Goal: Task Accomplishment & Management: Complete application form

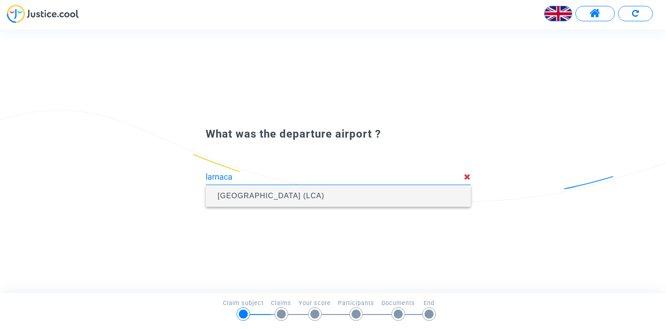
click at [324, 192] on span "Larnaca International Airport (LCA)" at bounding box center [270, 196] width 107 height 8
type input "Larnaca International Airport (LCA)"
click at [329, 191] on span "Beauvais Tille (BVA)" at bounding box center [338, 196] width 250 height 22
type input "Beauvais Tille (BVA)"
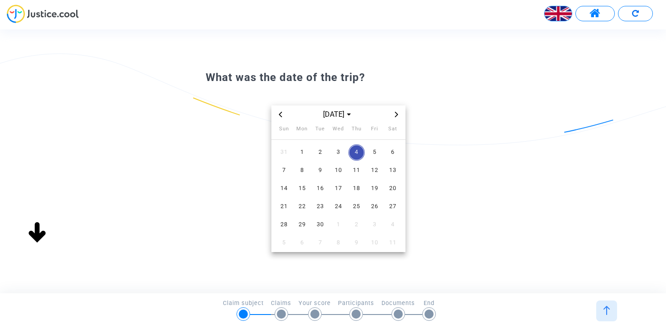
click at [281, 115] on icon "Previous month" at bounding box center [280, 114] width 5 height 5
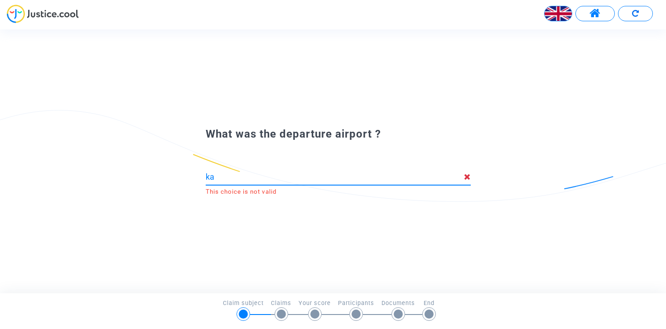
type input "k"
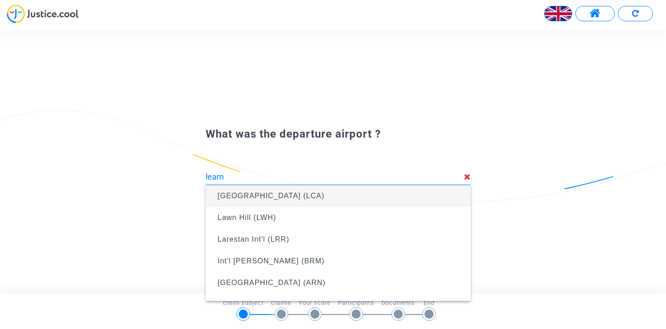
drag, startPoint x: 285, startPoint y: 129, endPoint x: 282, endPoint y: 195, distance: 66.2
click at [282, 195] on span "Larnaca International Airport (LCA)" at bounding box center [270, 196] width 107 height 8
type input "Larnaca International Airport (LCA)"
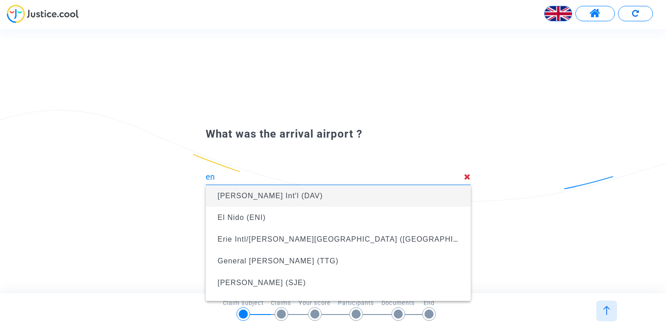
type input "e"
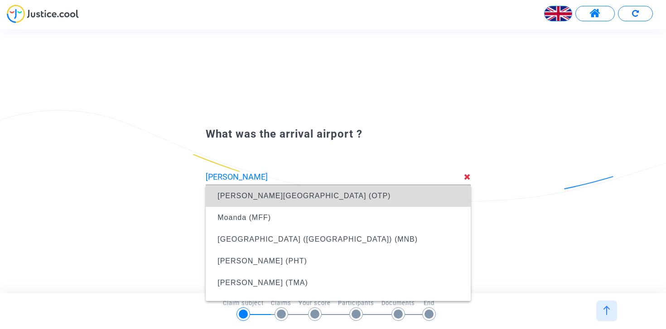
drag, startPoint x: 303, startPoint y: 183, endPoint x: 301, endPoint y: 199, distance: 16.1
click at [301, 199] on span "Henri Coandă International Airport (OTP)" at bounding box center [303, 196] width 173 height 8
type input "Henri Coandă International Airport (OTP)"
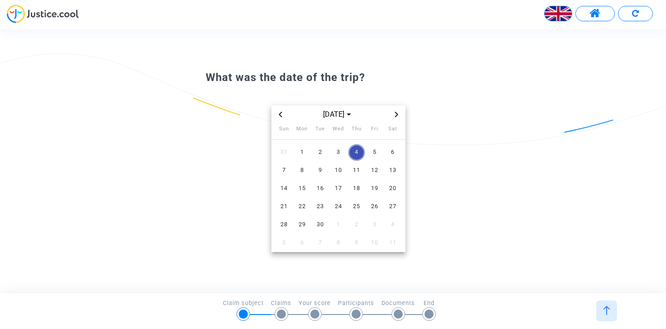
click at [281, 113] on icon "Previous month" at bounding box center [280, 114] width 3 height 5
click at [288, 208] on span "17" at bounding box center [284, 207] width 16 height 16
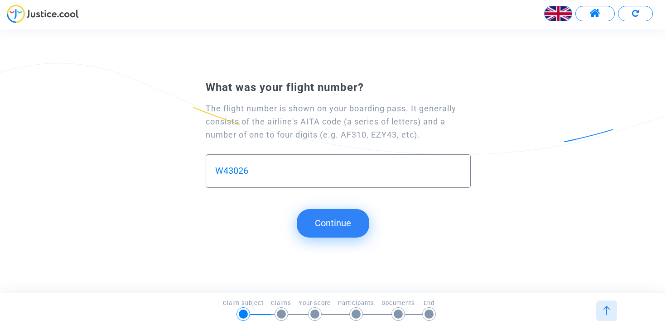
type input "W43026"
click at [320, 235] on button "Continue" at bounding box center [333, 223] width 72 height 28
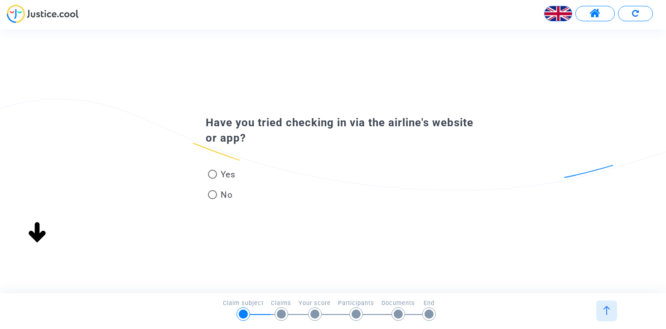
click at [213, 177] on span at bounding box center [212, 174] width 9 height 9
click at [212, 179] on input "Yes" at bounding box center [212, 179] width 0 height 0
radio input "true"
click at [212, 176] on span at bounding box center [212, 174] width 9 height 9
click at [212, 179] on input "Yes" at bounding box center [212, 179] width 0 height 0
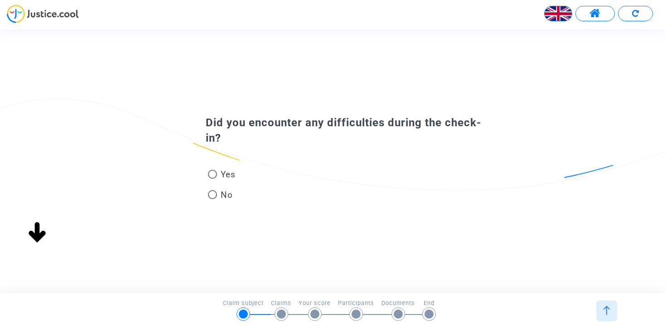
radio input "true"
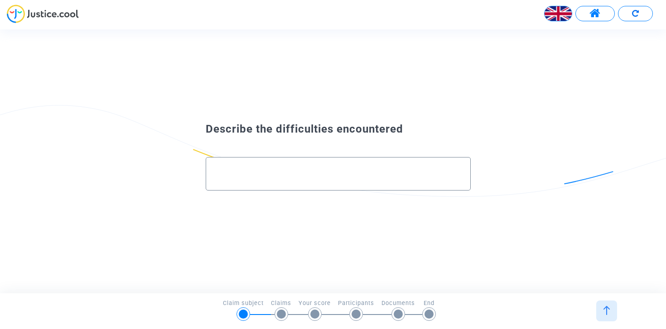
type input "T"
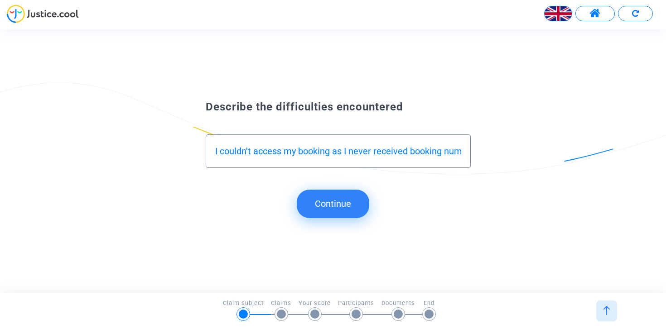
type input "I couldn't access my booking as I never received booking number, and thus could…"
click at [345, 202] on button "Continue" at bounding box center [333, 204] width 72 height 28
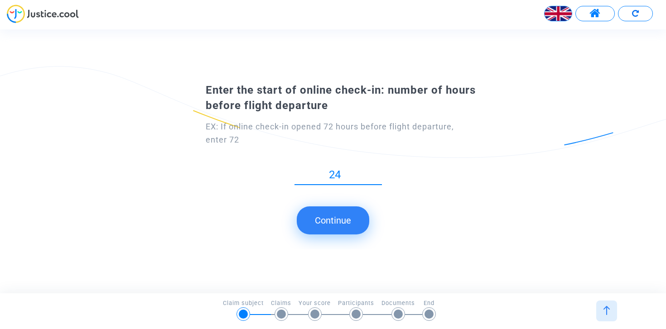
type input "24"
click at [339, 223] on button "Continue" at bounding box center [333, 221] width 72 height 28
type input "1"
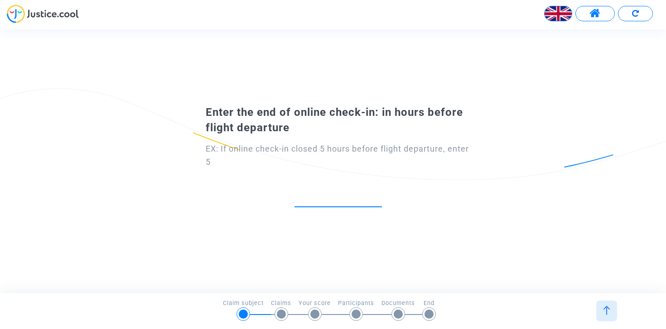
type input "3"
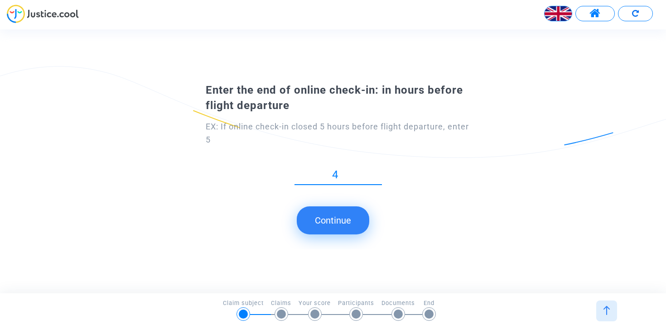
type input "4"
click at [298, 242] on div "Enter the end of online check-in: in hours before flight departure EX: If onlin…" at bounding box center [333, 161] width 666 height 177
click at [309, 233] on button "Continue" at bounding box center [333, 221] width 72 height 28
click at [320, 229] on button "Continue" at bounding box center [333, 221] width 72 height 28
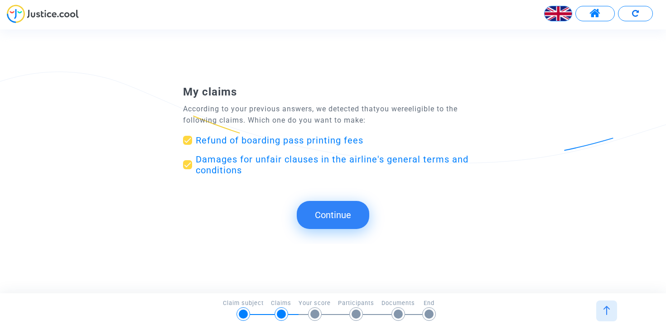
click at [320, 210] on button "Continue" at bounding box center [333, 215] width 72 height 28
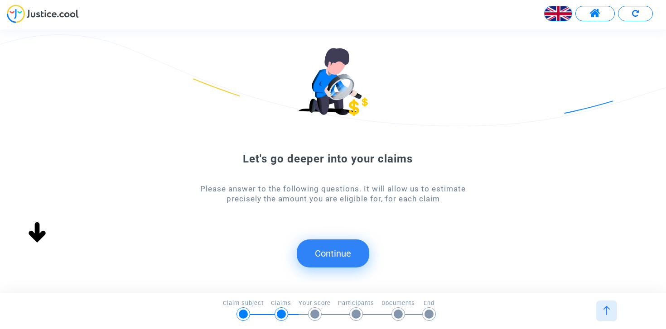
click at [320, 246] on button "Continue" at bounding box center [333, 254] width 72 height 28
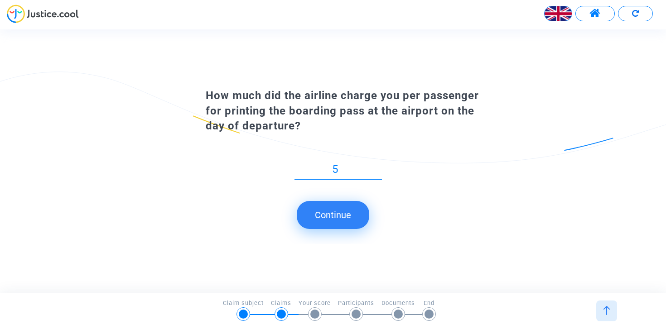
type input "50"
click at [355, 212] on button "Continue" at bounding box center [333, 215] width 72 height 28
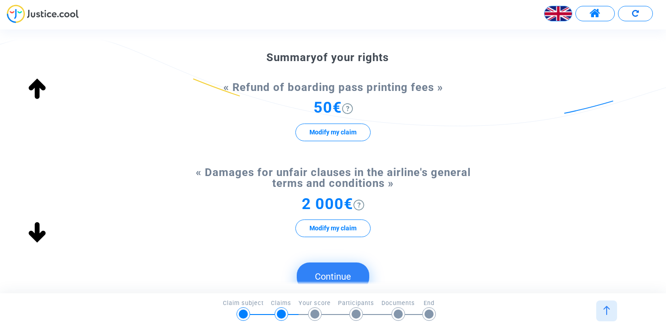
scroll to position [64, 0]
click at [344, 268] on button "Continue" at bounding box center [333, 276] width 72 height 28
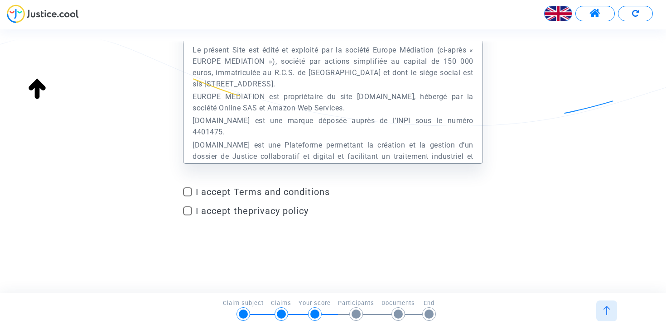
scroll to position [58, 0]
click at [193, 191] on label "I accept Terms and conditions" at bounding box center [333, 192] width 300 height 11
click at [187, 197] on input "I accept Terms and conditions" at bounding box center [187, 197] width 0 height 0
checkbox input "true"
click at [192, 211] on span at bounding box center [187, 211] width 9 height 9
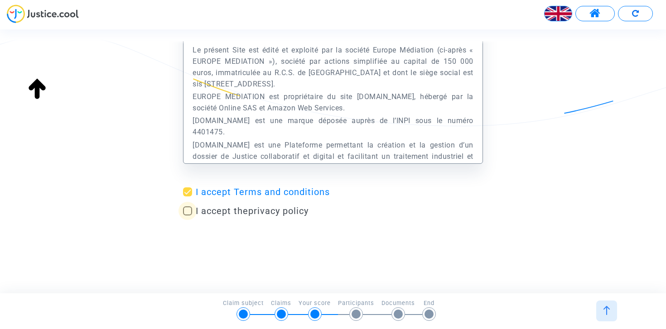
click at [187, 216] on input "I accept the privacy policy" at bounding box center [187, 216] width 0 height 0
checkbox input "true"
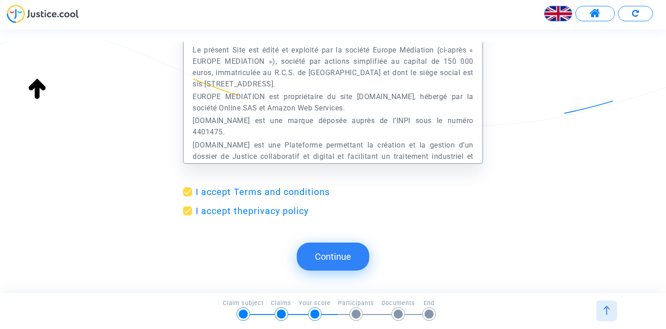
click at [316, 256] on button "Continue" at bounding box center [333, 257] width 72 height 28
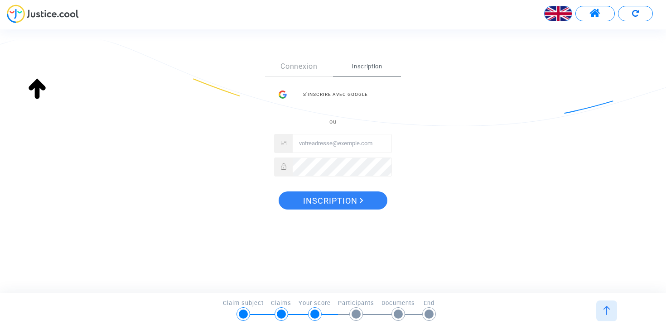
scroll to position [138, 0]
type input "[PERSON_NAME][EMAIL_ADDRESS][DOMAIN_NAME]"
click at [310, 201] on span "Inscription" at bounding box center [333, 201] width 60 height 19
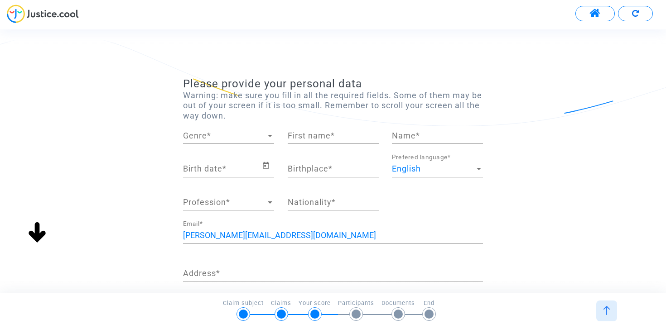
scroll to position [91, 0]
click at [237, 134] on span "Genre" at bounding box center [224, 135] width 83 height 9
type input "[PERSON_NAME]"
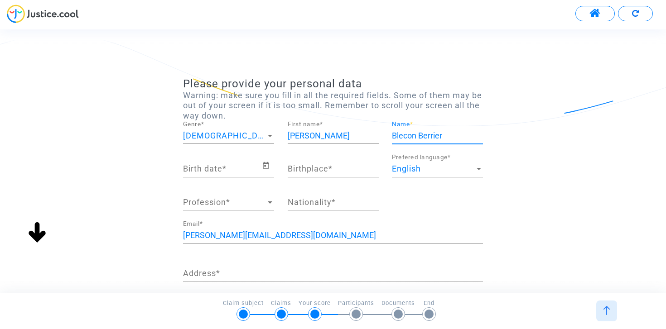
type input "Blecon Berrier"
click at [231, 164] on input "Birth date *" at bounding box center [222, 168] width 79 height 9
click at [265, 170] on icon "Open calendar" at bounding box center [266, 165] width 8 height 11
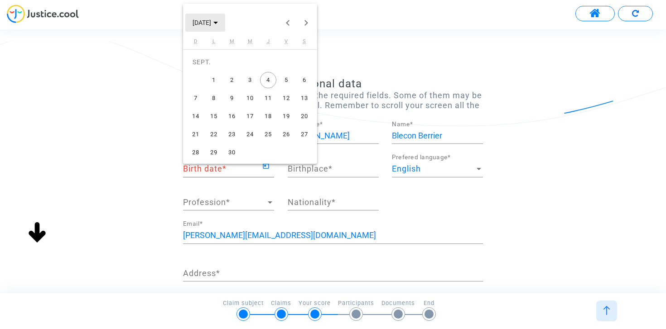
click at [221, 28] on button "[DATE]" at bounding box center [205, 23] width 40 height 18
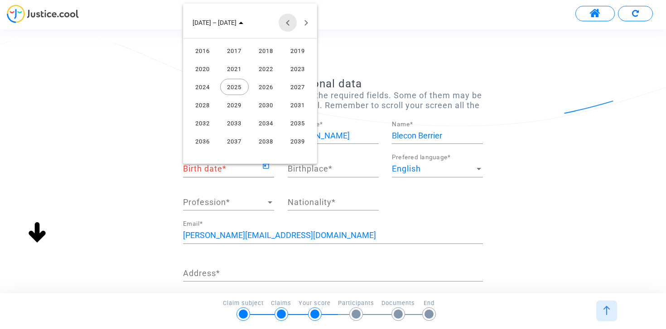
click at [284, 21] on button "Previous 24 years" at bounding box center [288, 23] width 18 height 18
click at [238, 86] on div "2001" at bounding box center [234, 87] width 29 height 16
click at [259, 86] on div "JUIL." at bounding box center [266, 87] width 29 height 16
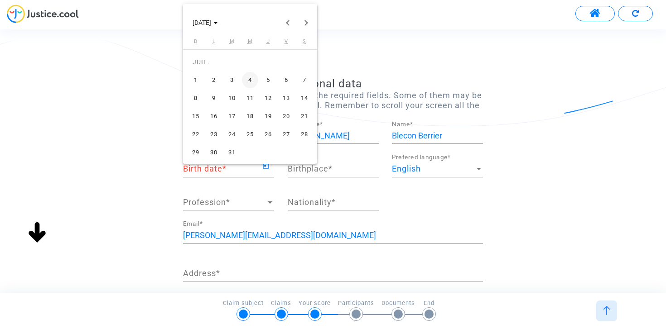
click at [253, 96] on div "11" at bounding box center [250, 98] width 16 height 16
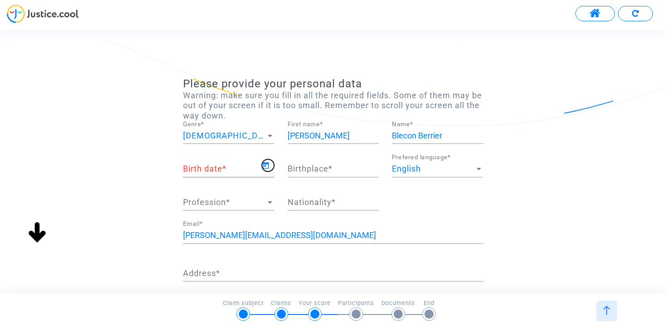
type input "[DATE]"
click at [313, 160] on div "Birthplace *" at bounding box center [333, 165] width 91 height 23
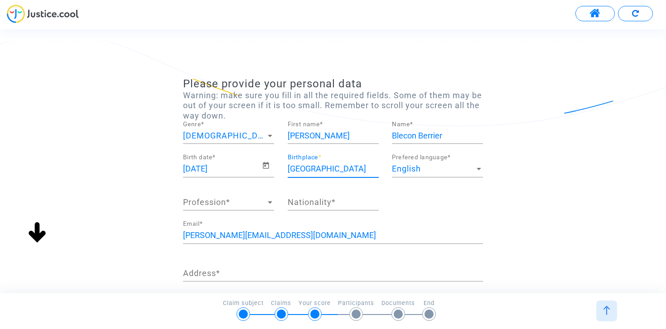
type input "[GEOGRAPHIC_DATA]"
click at [253, 201] on span "Profession" at bounding box center [224, 202] width 83 height 9
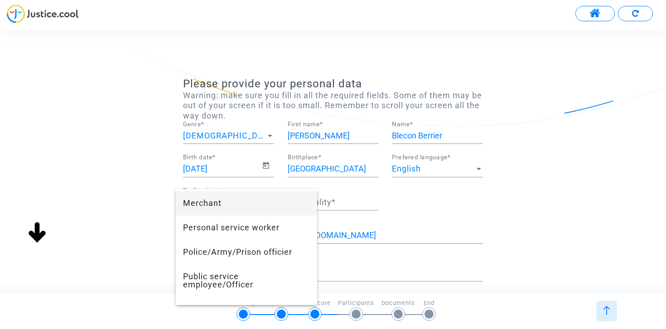
scroll to position [593, 0]
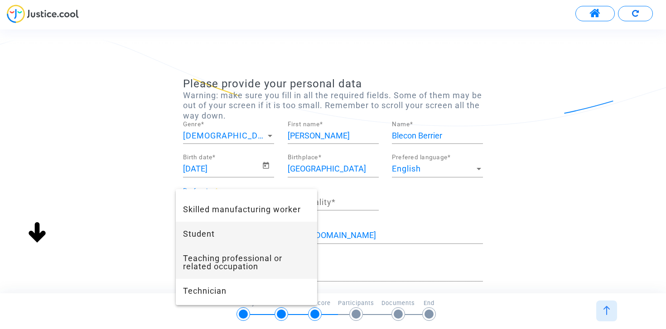
click at [245, 233] on span "Student" at bounding box center [246, 234] width 127 height 24
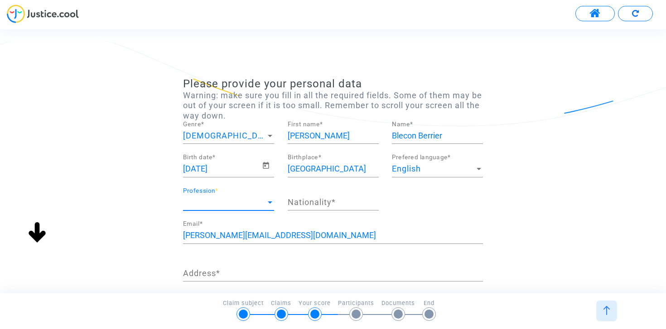
scroll to position [660, 0]
click at [321, 193] on div "Nationality *" at bounding box center [333, 198] width 91 height 23
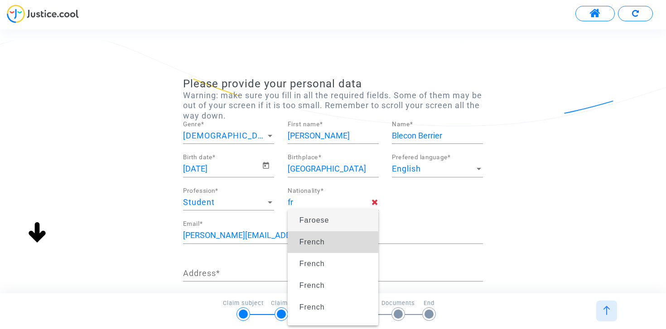
click at [308, 238] on span "French" at bounding box center [311, 242] width 25 height 8
type input "French"
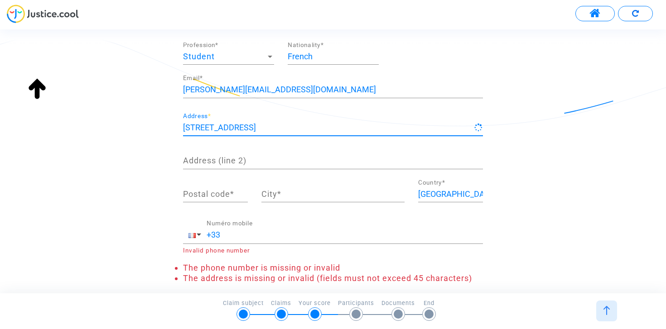
scroll to position [151, 0]
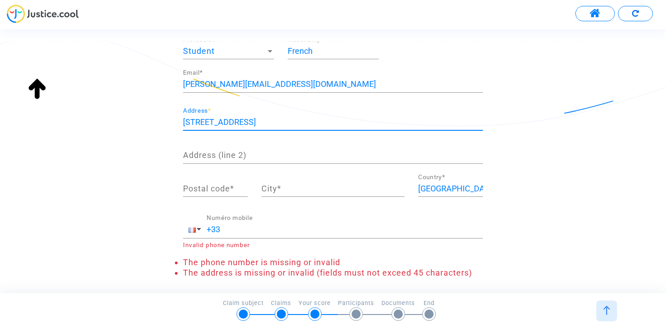
type input "[STREET_ADDRESS]"
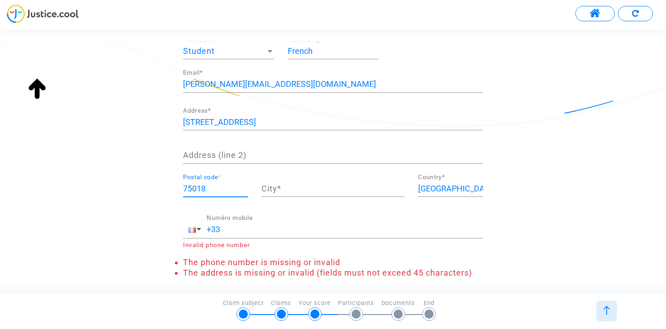
type input "75018"
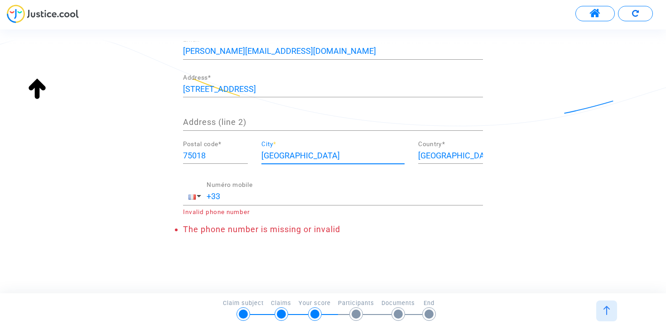
scroll to position [184, 0]
type input "[GEOGRAPHIC_DATA]"
click at [300, 201] on div "+33 Numéro mobile" at bounding box center [345, 194] width 276 height 23
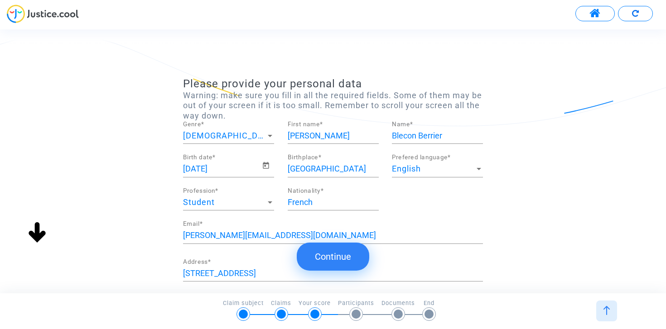
scroll to position [0, 0]
type input "[PHONE_NUMBER]"
click at [322, 249] on button "Continue" at bounding box center [333, 257] width 72 height 28
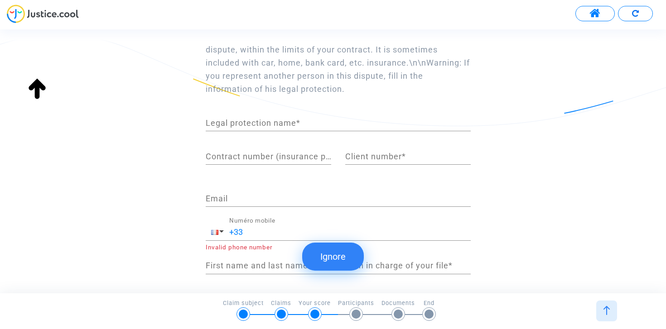
scroll to position [89, 0]
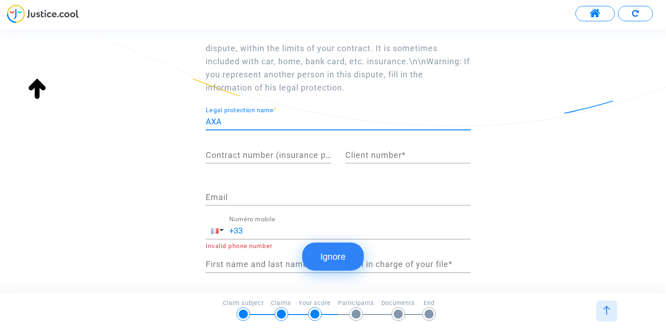
type input "AXA"
click at [272, 145] on div "Contract number (insurance policy number) *" at bounding box center [268, 151] width 125 height 23
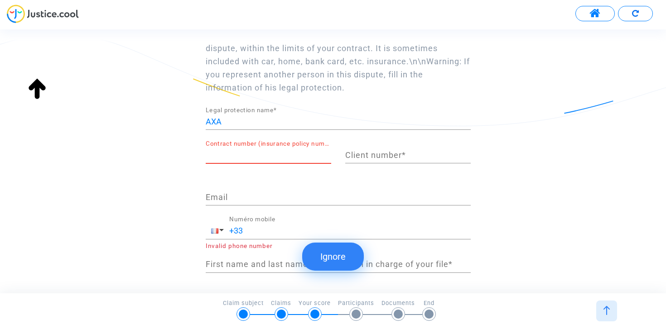
click at [231, 151] on input "Contract number (insurance policy number) *" at bounding box center [268, 155] width 125 height 9
click at [225, 155] on input "Contract number (insurance policy number) *" at bounding box center [268, 155] width 125 height 9
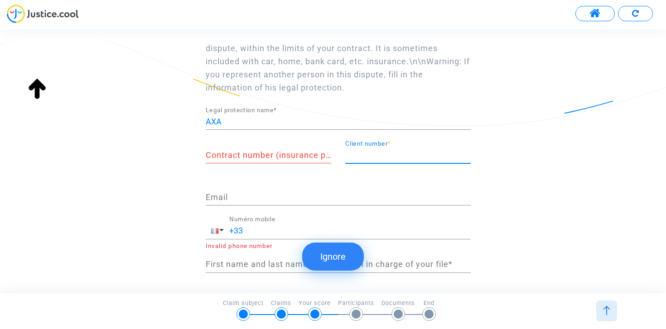
click at [353, 151] on input "Client number *" at bounding box center [407, 155] width 125 height 9
click at [312, 159] on div "Contract number (insurance policy number) *" at bounding box center [268, 151] width 125 height 23
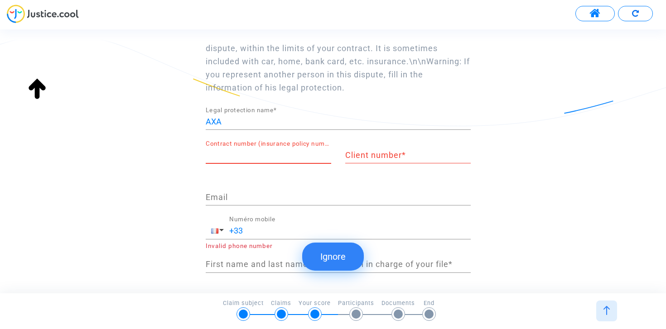
click at [299, 156] on input "Contract number (insurance policy number) *" at bounding box center [268, 155] width 125 height 9
click at [235, 155] on input "Contract number (insurance policy number) *" at bounding box center [268, 155] width 125 height 9
paste input "21735080904"
type input "21735080904"
click at [357, 155] on input "Client number *" at bounding box center [407, 155] width 125 height 9
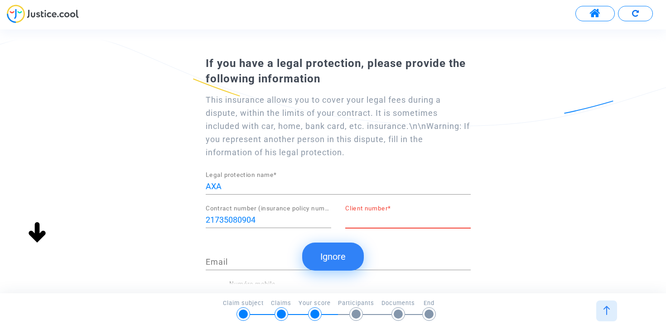
scroll to position [11, 0]
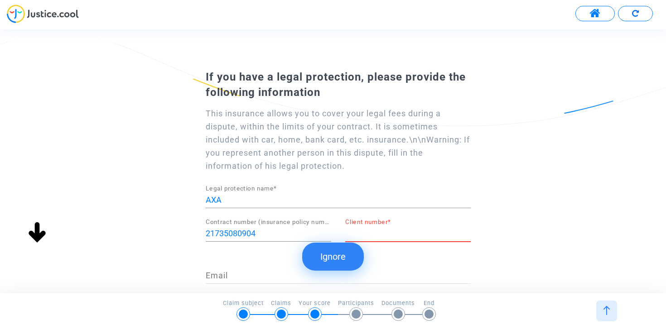
click at [253, 198] on input "AXA" at bounding box center [338, 200] width 265 height 9
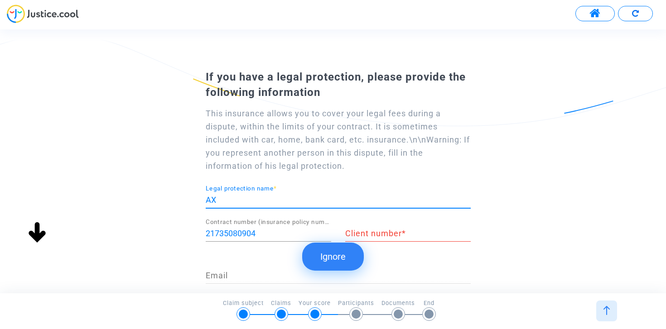
type input "A"
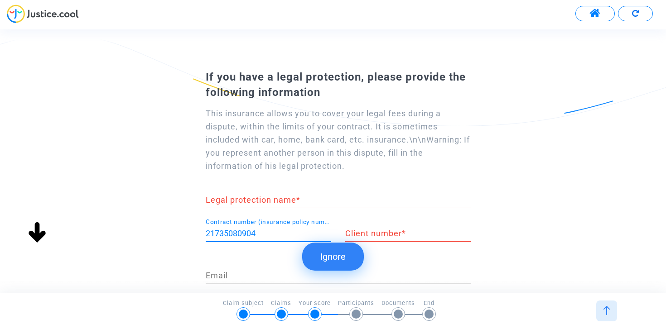
click at [270, 229] on input "21735080904" at bounding box center [268, 233] width 125 height 9
type input "2"
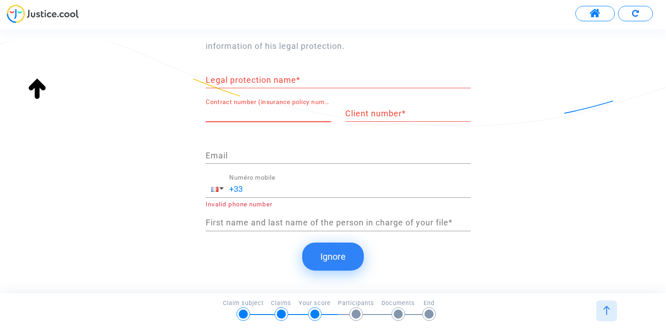
scroll to position [0, 0]
click at [324, 254] on button "Ignore" at bounding box center [333, 257] width 62 height 28
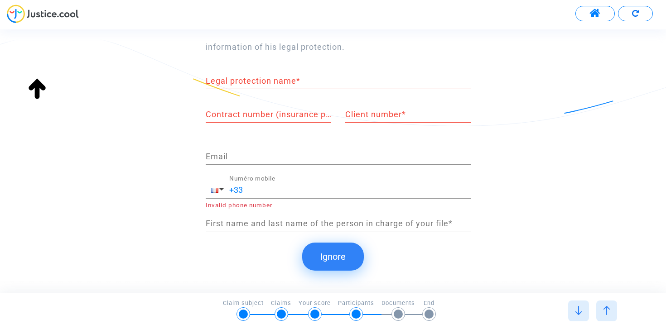
click at [343, 259] on button "Ignore" at bounding box center [333, 257] width 62 height 28
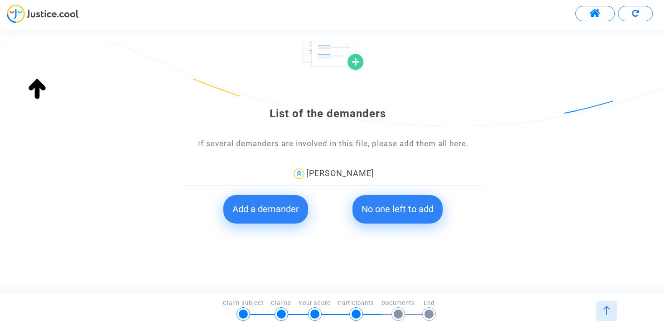
scroll to position [74, 0]
click at [384, 209] on button "No one left to add" at bounding box center [397, 210] width 90 height 28
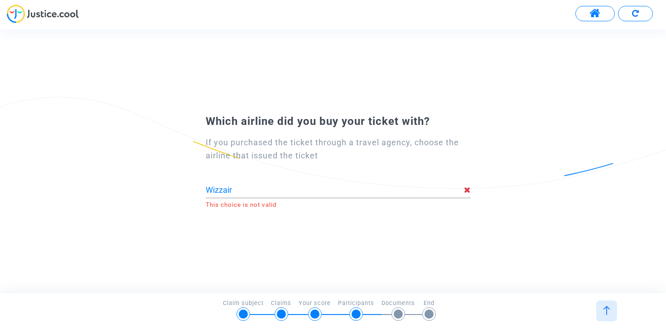
scroll to position [0, 0]
click at [347, 188] on input "Wizzair" at bounding box center [335, 190] width 258 height 9
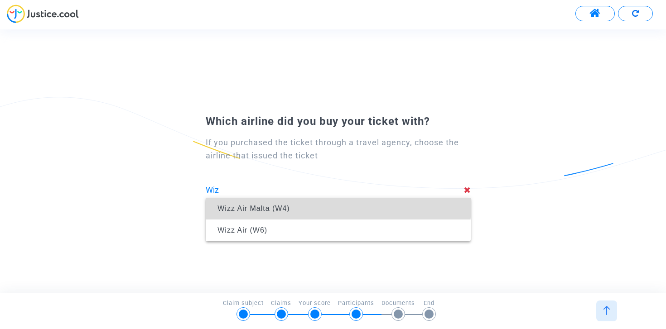
click at [327, 206] on span "Wizz Air Malta (W4)" at bounding box center [338, 208] width 250 height 25
type input "Wizz Air Malta (W4)"
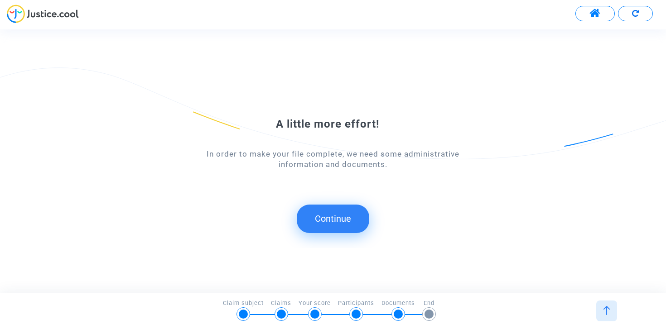
click at [330, 219] on button "Continue" at bounding box center [333, 219] width 72 height 28
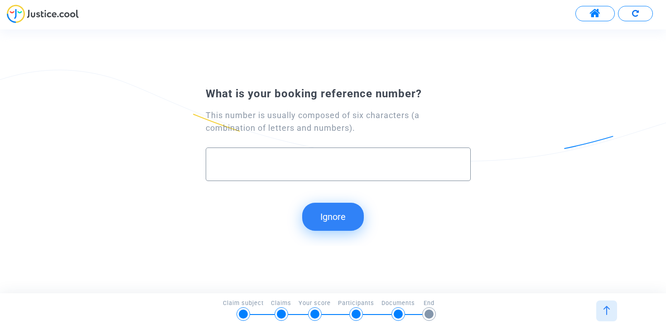
type input "e"
type input "w"
type input "W"
type input "VWJ4PQ"
click at [323, 219] on button "Continue" at bounding box center [333, 217] width 72 height 28
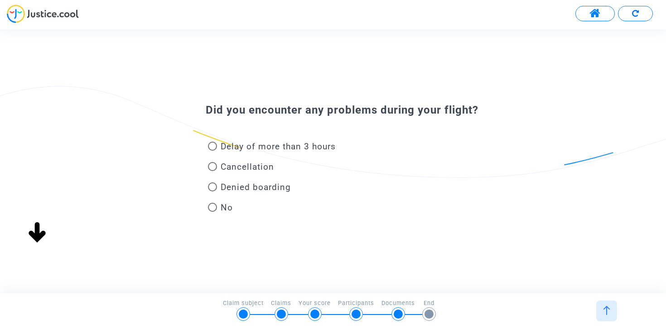
click at [217, 204] on span at bounding box center [212, 207] width 9 height 9
click at [212, 212] on input "No" at bounding box center [212, 212] width 0 height 0
radio input "true"
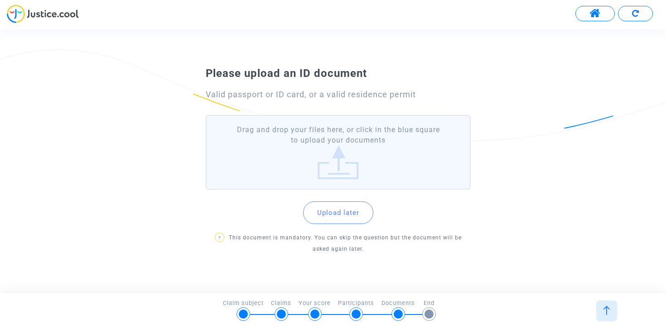
click at [343, 154] on label "Drag and drop your files here, or click in the blue square to upload your docum…" at bounding box center [338, 152] width 265 height 75
click at [0, 0] on input "Drag and drop your files here, or click in the blue square to upload your docum…" at bounding box center [0, 0] width 0 height 0
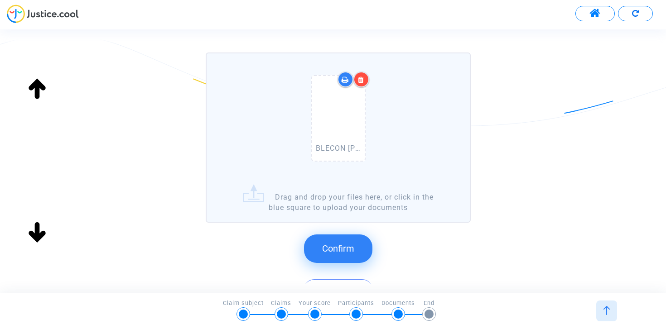
scroll to position [78, 0]
click at [317, 245] on button "Confirm" at bounding box center [338, 248] width 68 height 28
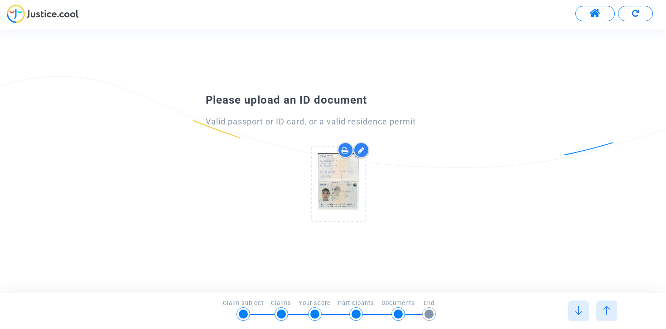
scroll to position [0, 0]
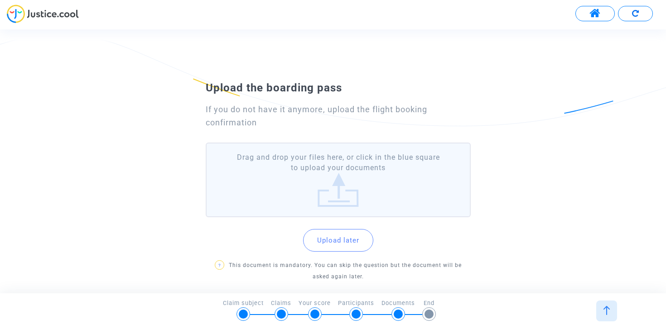
click at [343, 193] on label "Drag and drop your files here, or click in the blue square to upload your docum…" at bounding box center [338, 180] width 265 height 75
click at [0, 0] on input "Drag and drop your files here, or click in the blue square to upload your docum…" at bounding box center [0, 0] width 0 height 0
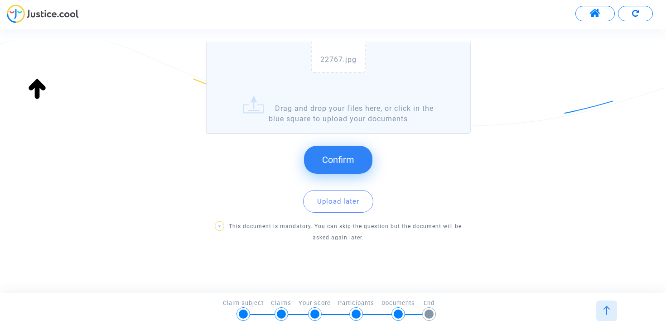
click at [340, 166] on button "Confirm" at bounding box center [338, 160] width 68 height 28
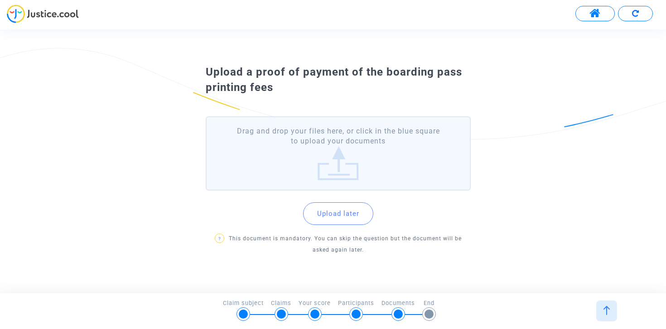
click at [307, 161] on label "Drag and drop your files here, or click in the blue square to upload your docum…" at bounding box center [338, 153] width 265 height 75
click at [0, 0] on input "Drag and drop your files here, or click in the blue square to upload your docum…" at bounding box center [0, 0] width 0 height 0
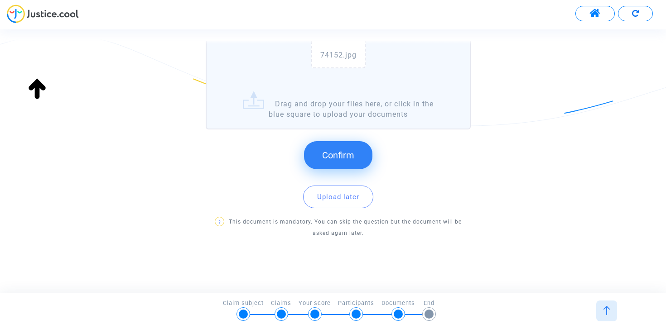
click at [350, 146] on button "Confirm" at bounding box center [338, 155] width 68 height 28
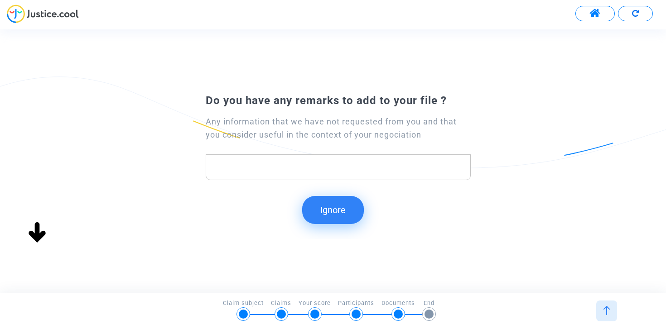
click at [449, 168] on p "Rich Text Editor, main" at bounding box center [338, 167] width 255 height 11
click at [354, 205] on button "Ignore" at bounding box center [333, 210] width 62 height 28
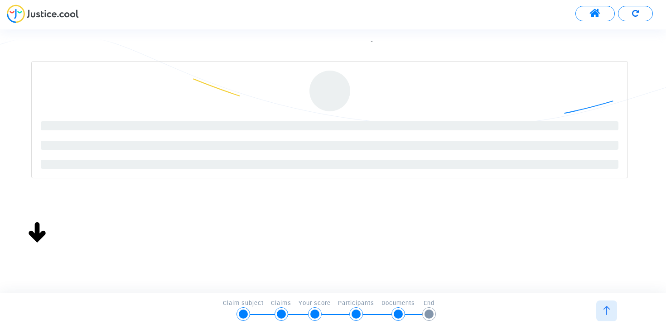
scroll to position [107, 0]
